Goal: Check status: Check status

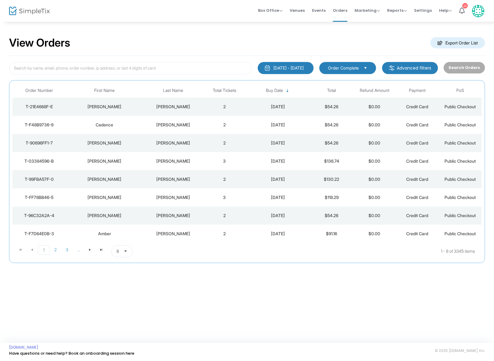
click at [173, 104] on div "[PERSON_NAME]" at bounding box center [173, 107] width 57 height 6
click at [172, 105] on div "Rehderson" at bounding box center [173, 107] width 57 height 6
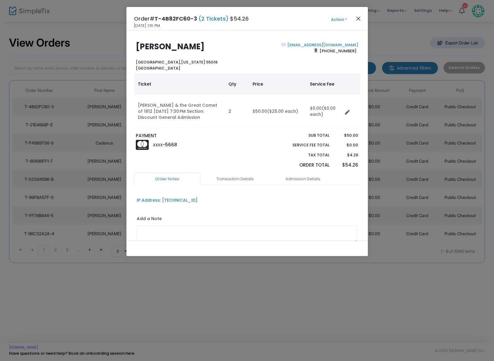
click at [359, 18] on button "Close" at bounding box center [359, 18] width 8 height 8
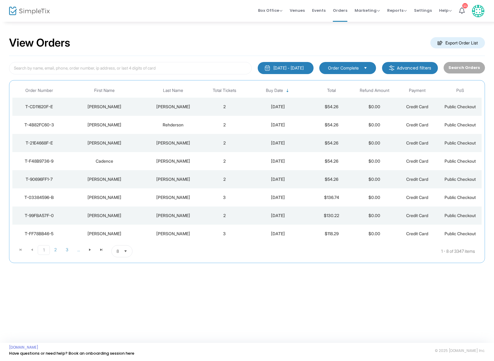
click at [174, 107] on div "[PERSON_NAME]" at bounding box center [173, 107] width 57 height 6
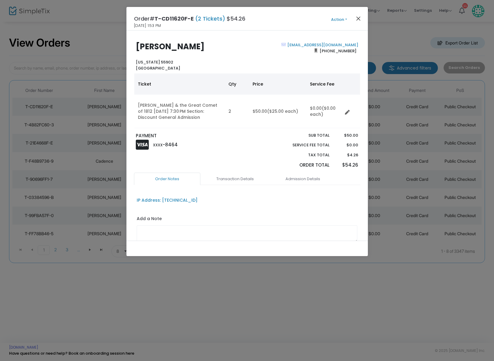
click at [360, 17] on button "Close" at bounding box center [359, 18] width 8 height 8
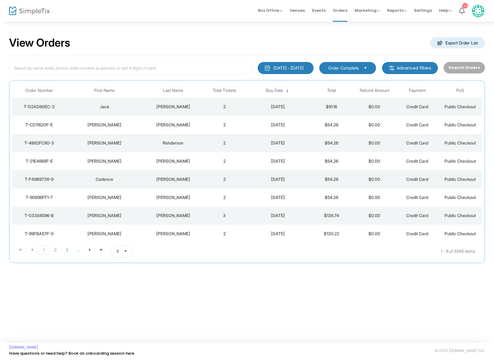
click at [181, 106] on div "[PERSON_NAME]" at bounding box center [173, 107] width 57 height 6
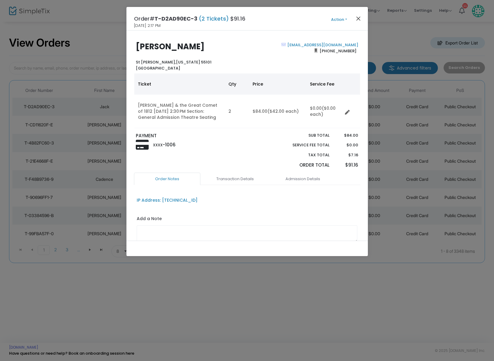
click at [360, 18] on button "Close" at bounding box center [359, 18] width 8 height 8
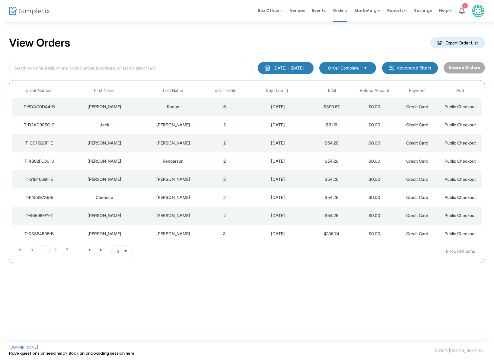
click at [174, 104] on div "Raeon" at bounding box center [173, 107] width 57 height 6
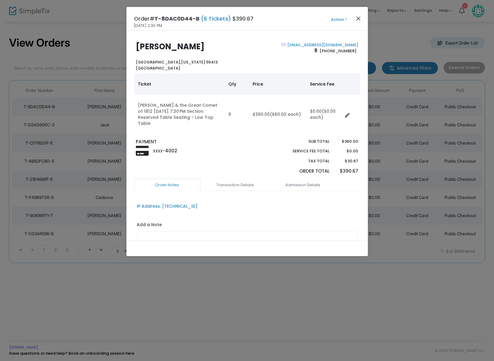
click at [358, 19] on button "Close" at bounding box center [359, 18] width 8 height 8
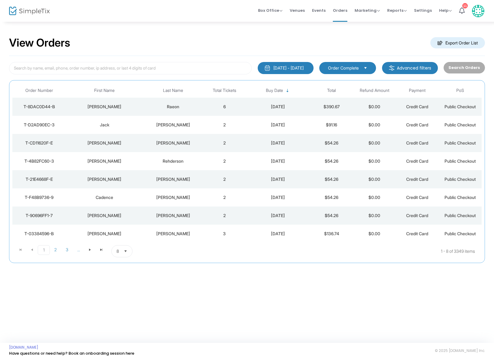
click at [167, 106] on div "Raeon" at bounding box center [173, 107] width 57 height 6
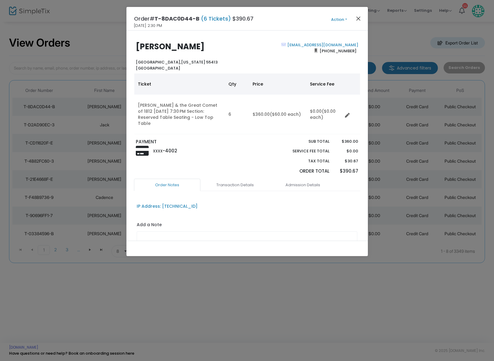
click at [360, 19] on button "Close" at bounding box center [359, 18] width 8 height 8
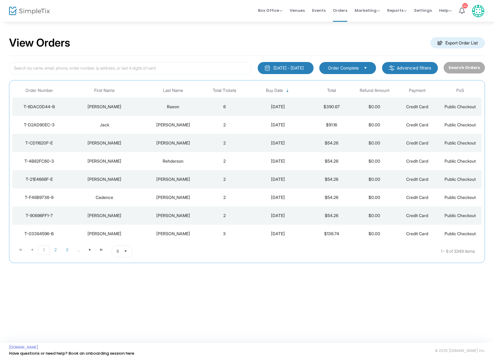
click at [181, 108] on div "Raeon" at bounding box center [173, 107] width 57 height 6
